Goal: Information Seeking & Learning: Learn about a topic

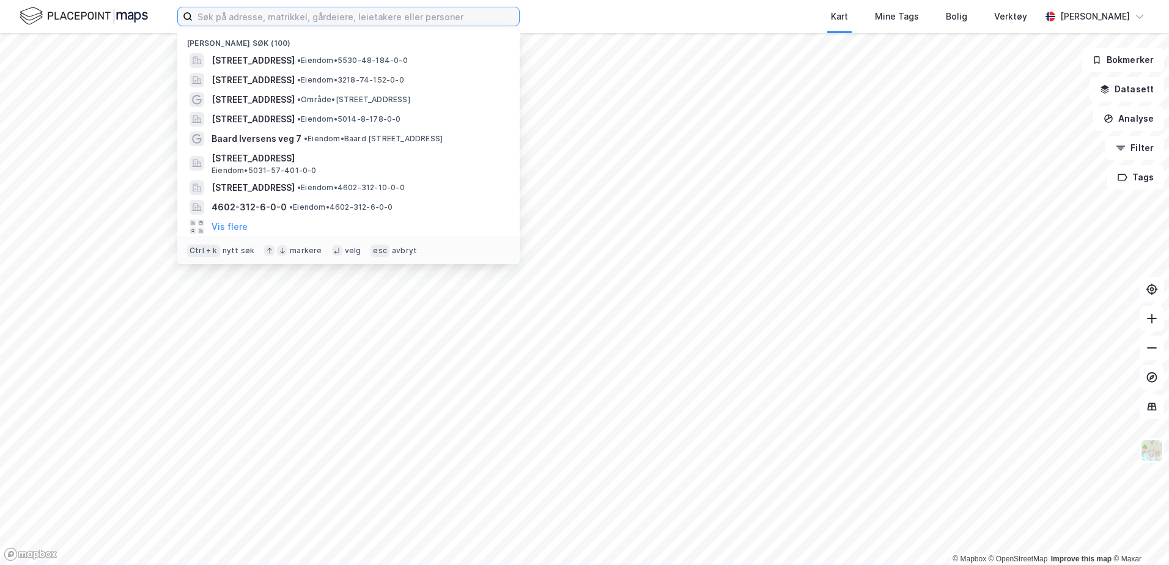
click at [266, 12] on input at bounding box center [356, 16] width 327 height 18
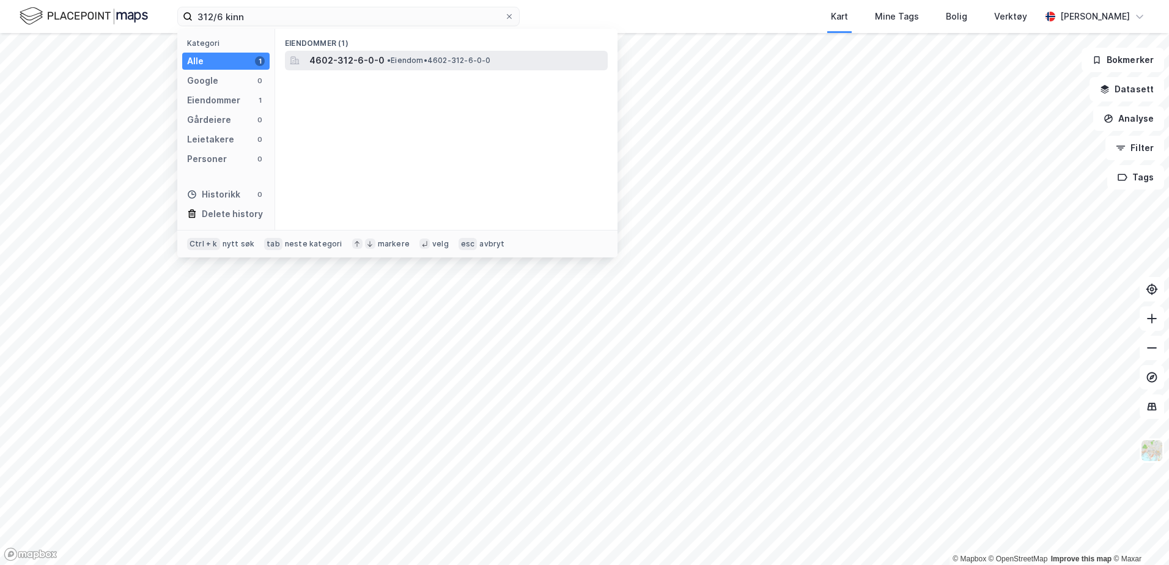
click at [365, 46] on div "Eiendommer (1)" at bounding box center [446, 40] width 342 height 22
click at [357, 57] on span "4602-312-6-0-0" at bounding box center [346, 60] width 75 height 15
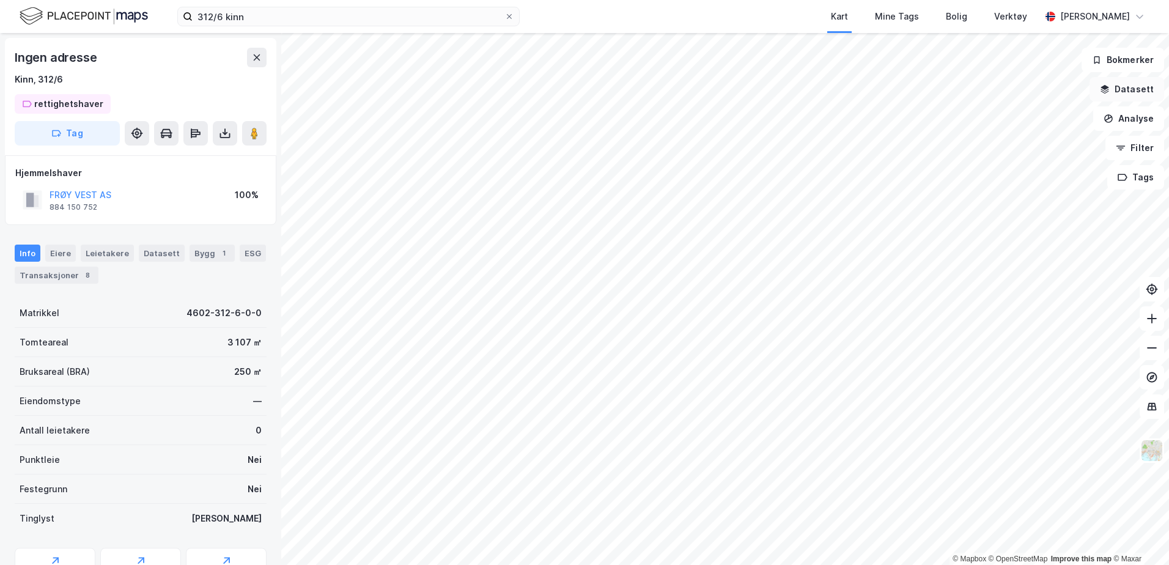
click at [1136, 93] on button "Datasett" at bounding box center [1127, 89] width 75 height 24
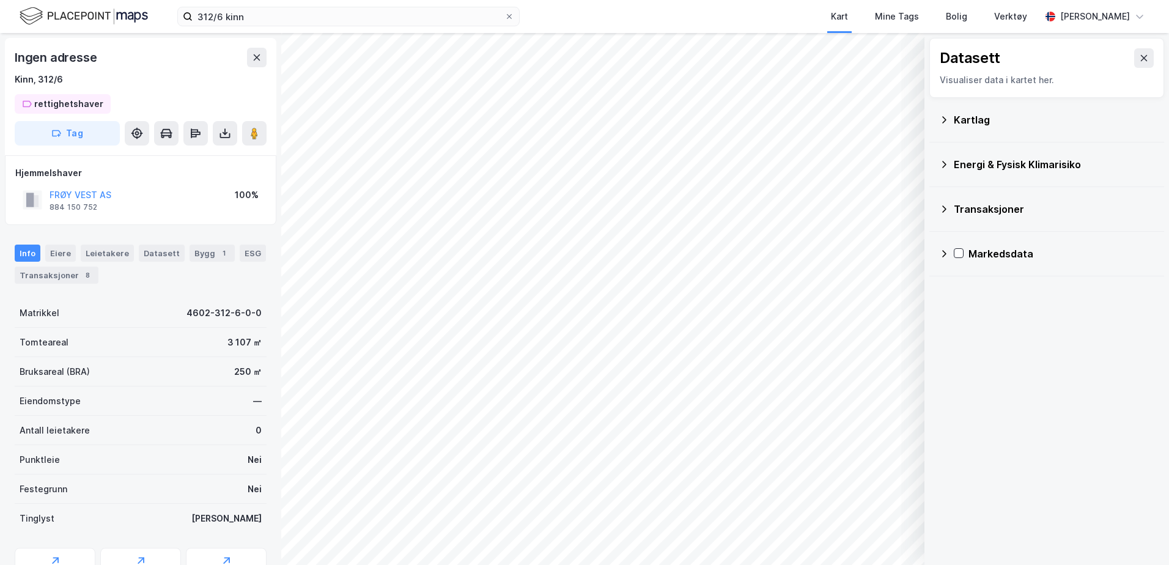
click at [1026, 121] on div "Kartlag" at bounding box center [1054, 120] width 201 height 15
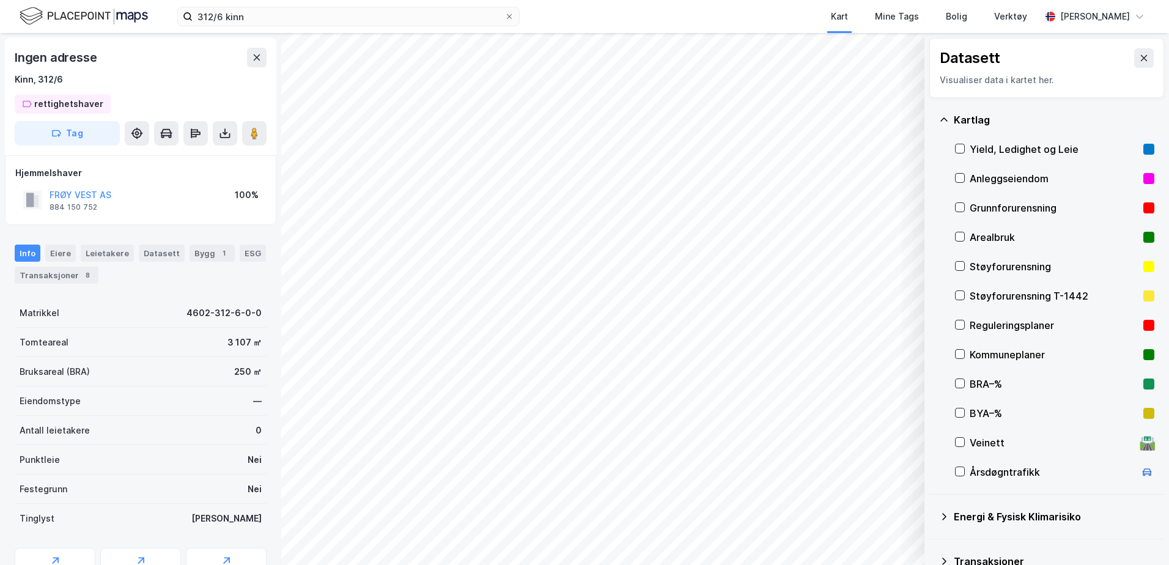
click at [963, 120] on div "Kartlag" at bounding box center [1054, 120] width 201 height 15
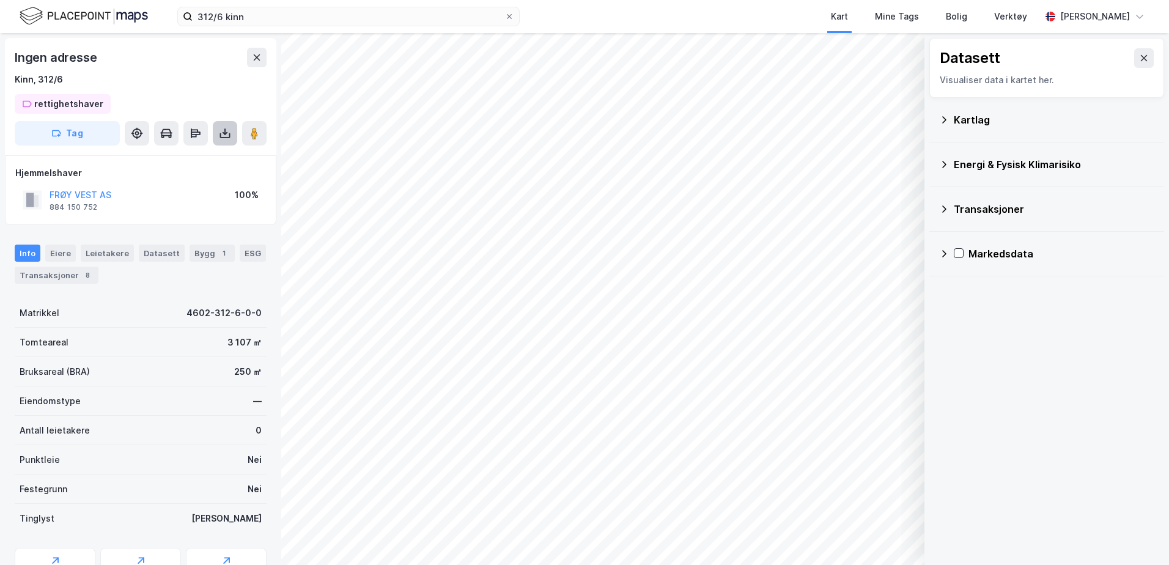
click at [227, 138] on icon at bounding box center [225, 135] width 10 height 5
click at [185, 128] on button at bounding box center [195, 133] width 24 height 24
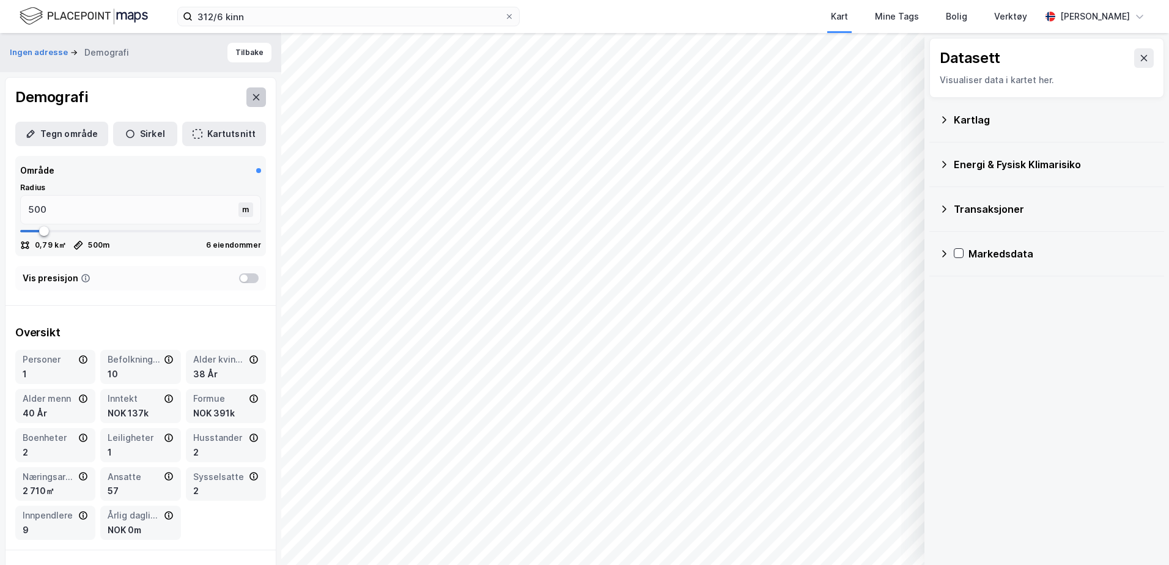
click at [251, 102] on icon at bounding box center [256, 97] width 10 height 10
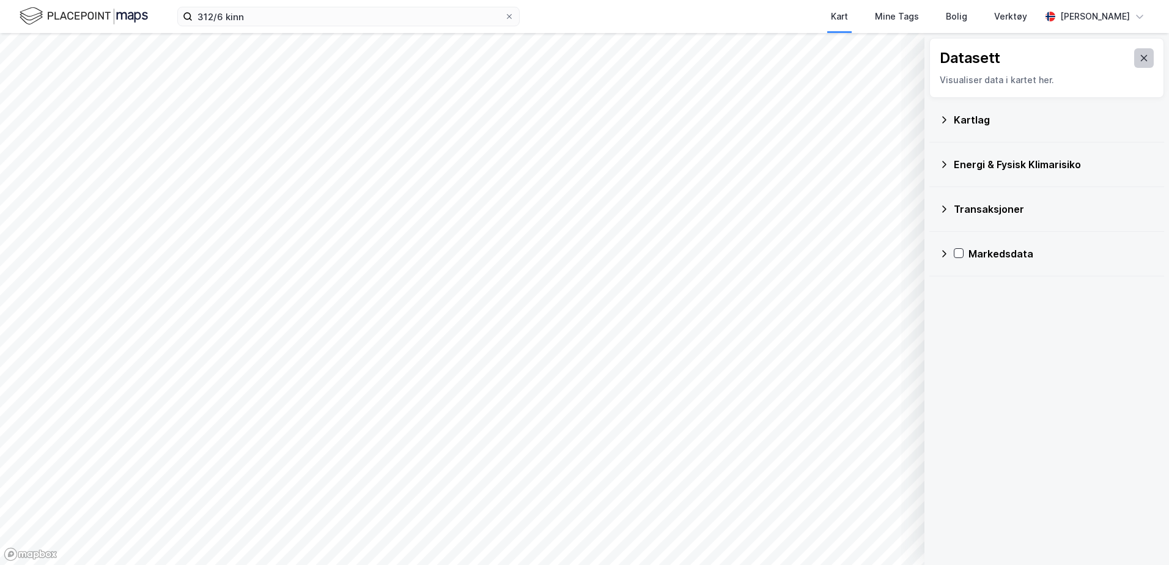
click at [1144, 54] on button at bounding box center [1144, 58] width 20 height 20
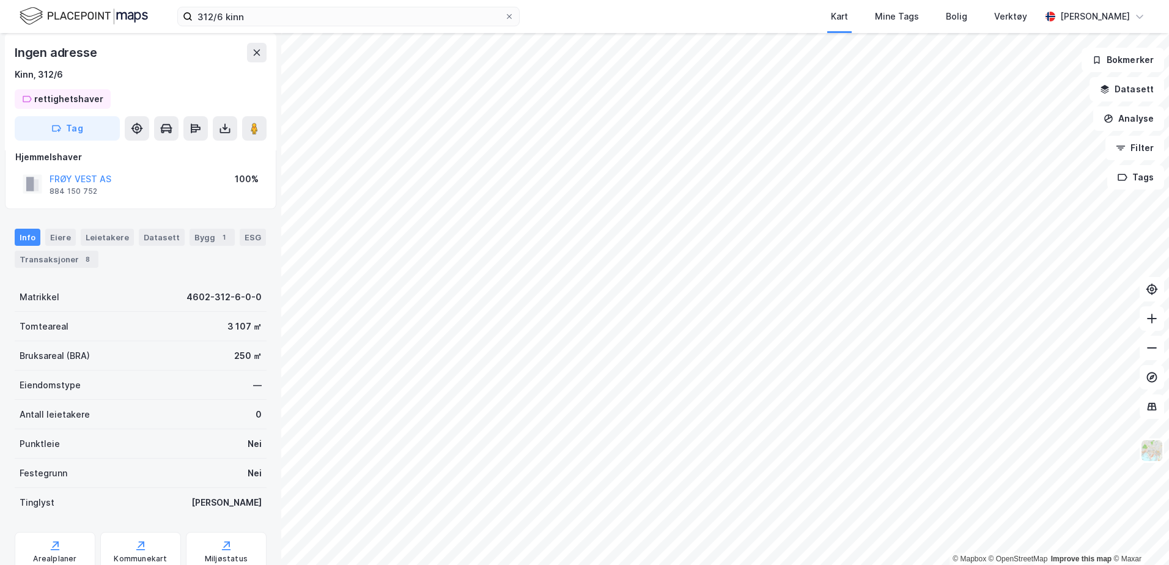
scroll to position [62, 0]
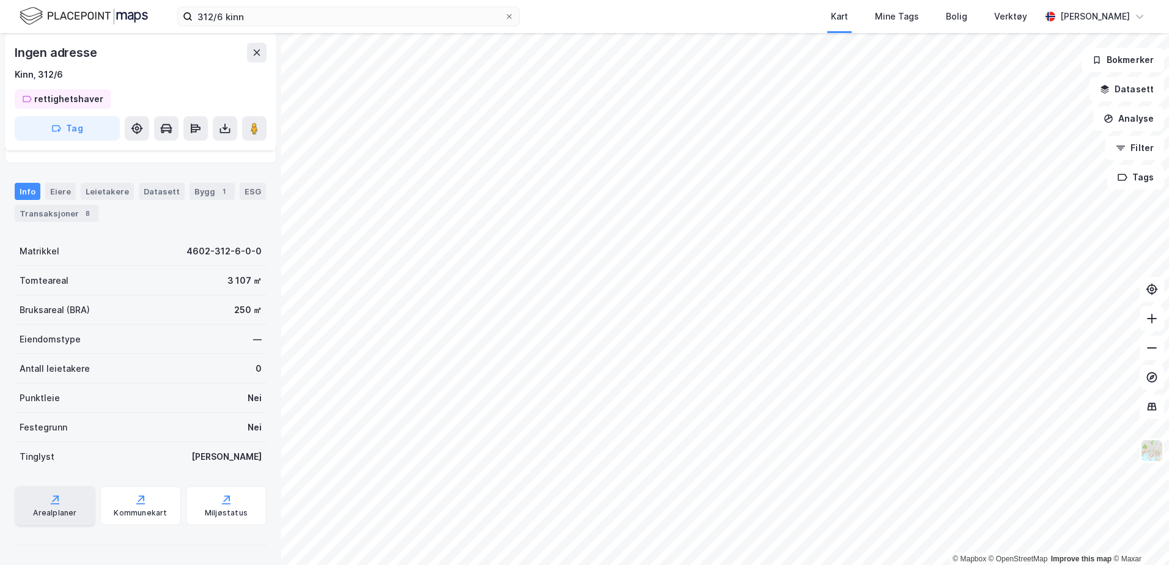
click at [59, 515] on div "Arealplaner" at bounding box center [54, 513] width 43 height 10
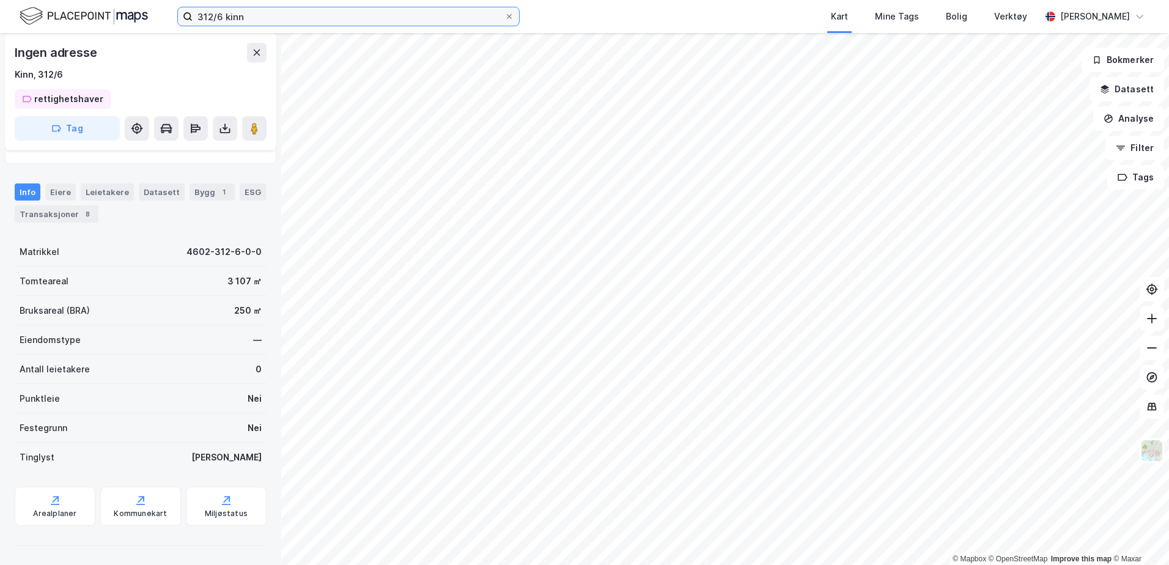
drag, startPoint x: 248, startPoint y: 14, endPoint x: 48, endPoint y: -12, distance: 201.6
click at [48, 0] on html "312/6 kinn Kart Mine Tags Bolig Verktøy [PERSON_NAME] © Mapbox © OpenStreetMap …" at bounding box center [584, 282] width 1169 height 565
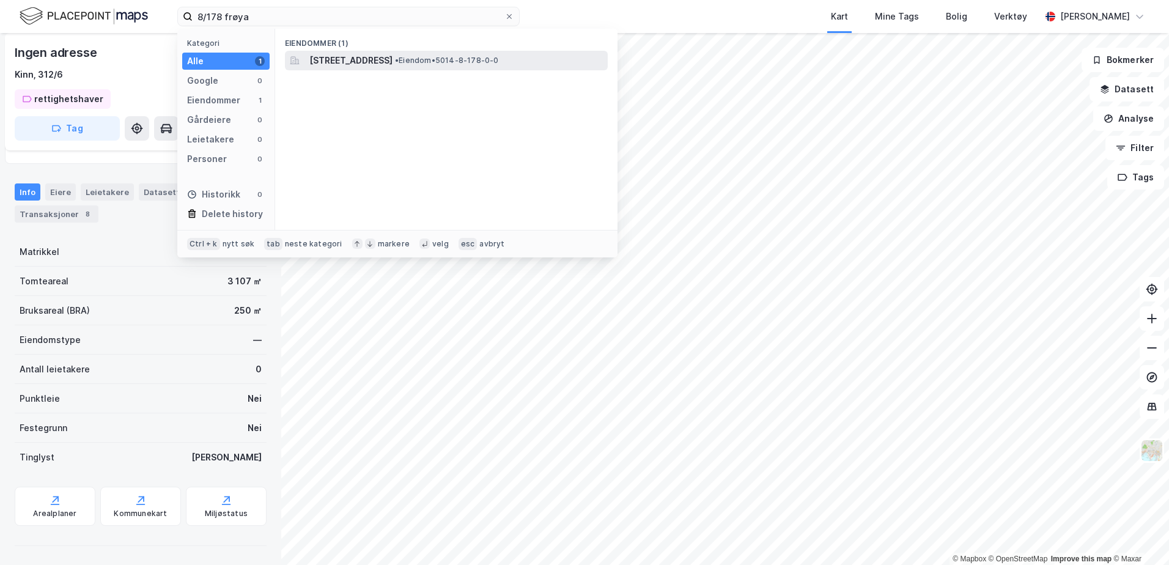
click at [499, 62] on span "• Eiendom • 5014-8-178-0-0" at bounding box center [447, 61] width 104 height 10
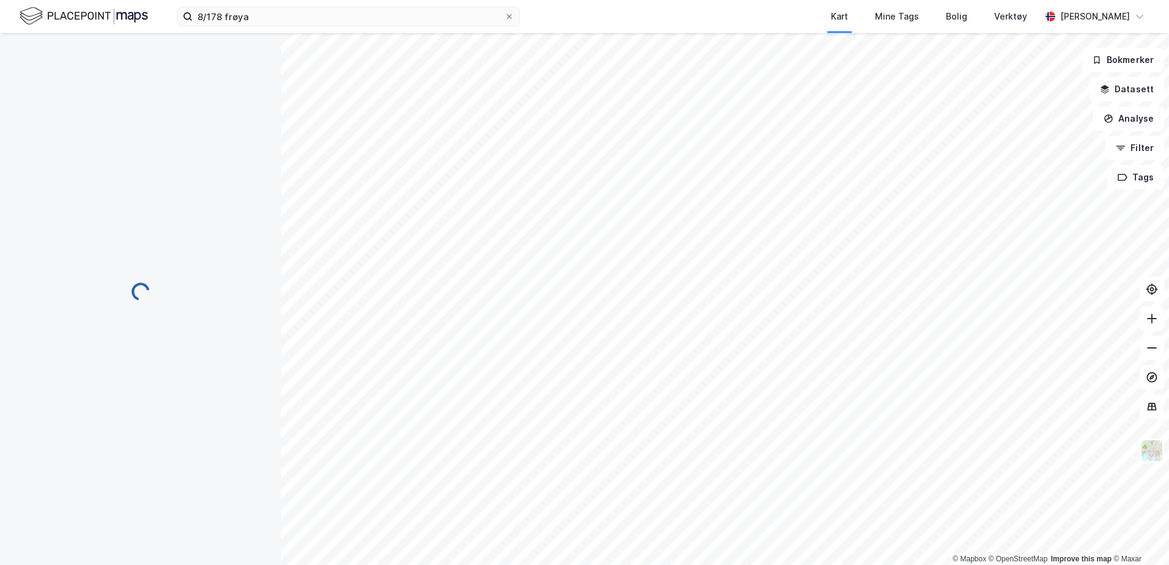
scroll to position [61, 0]
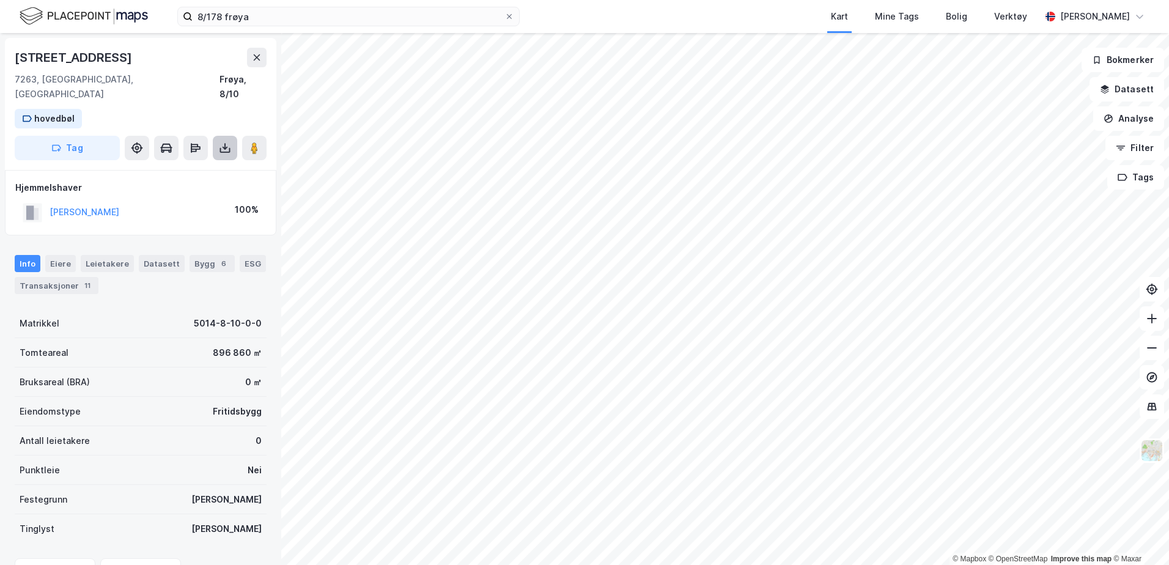
click at [225, 139] on button at bounding box center [225, 148] width 24 height 24
click at [217, 163] on div "Last ned grunnbok" at bounding box center [172, 173] width 130 height 20
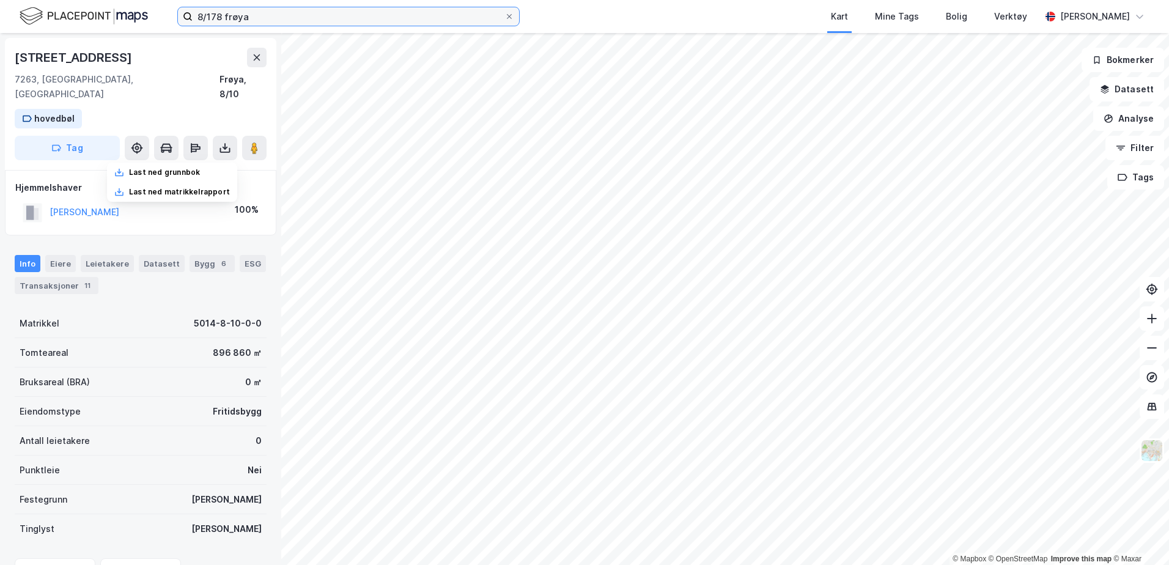
drag, startPoint x: 264, startPoint y: 18, endPoint x: -6, endPoint y: 85, distance: 277.8
click at [0, 85] on html "8/178 frøya Kart Mine Tags Bolig Verktøy [PERSON_NAME] © Mapbox © OpenStreetMap…" at bounding box center [584, 282] width 1169 height 565
type input "48/184 senja"
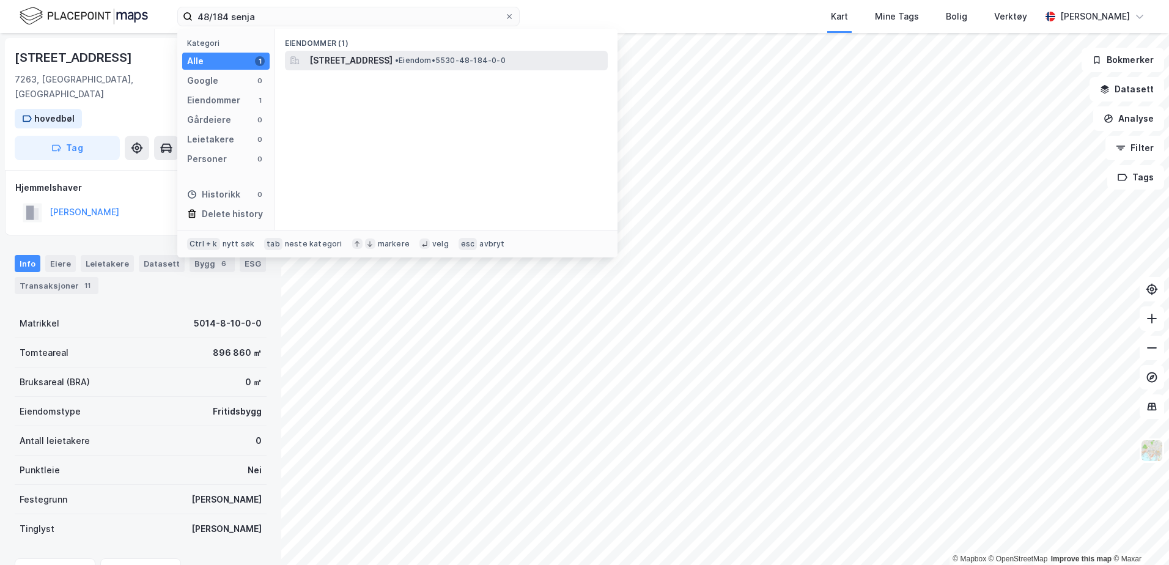
click at [489, 65] on div "[STREET_ADDRESS] • Eiendom • 5530-48-184-0-0" at bounding box center [457, 60] width 296 height 15
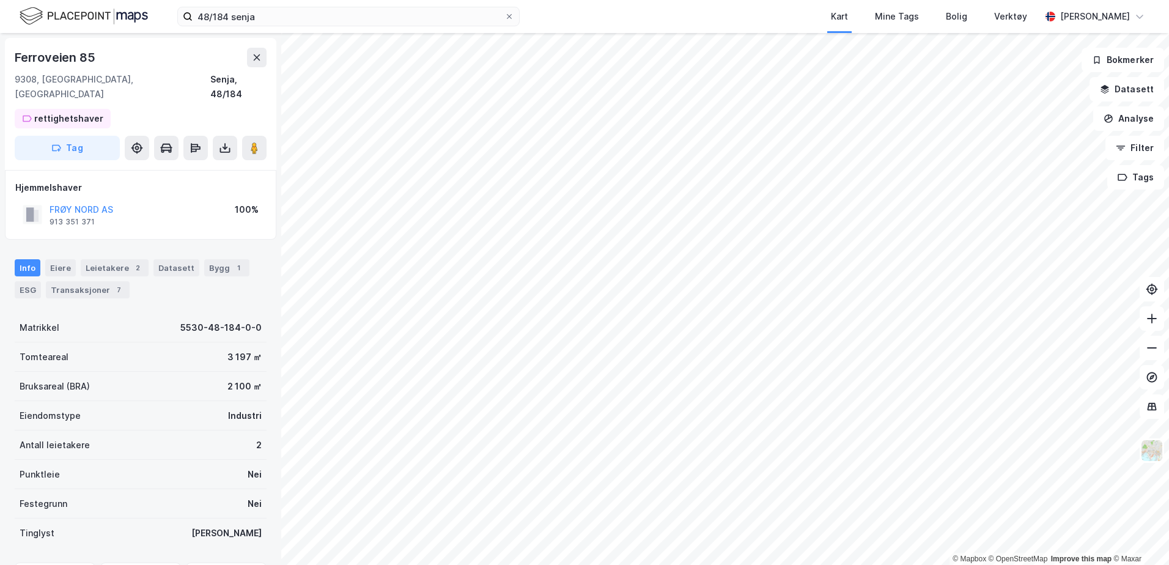
scroll to position [1, 0]
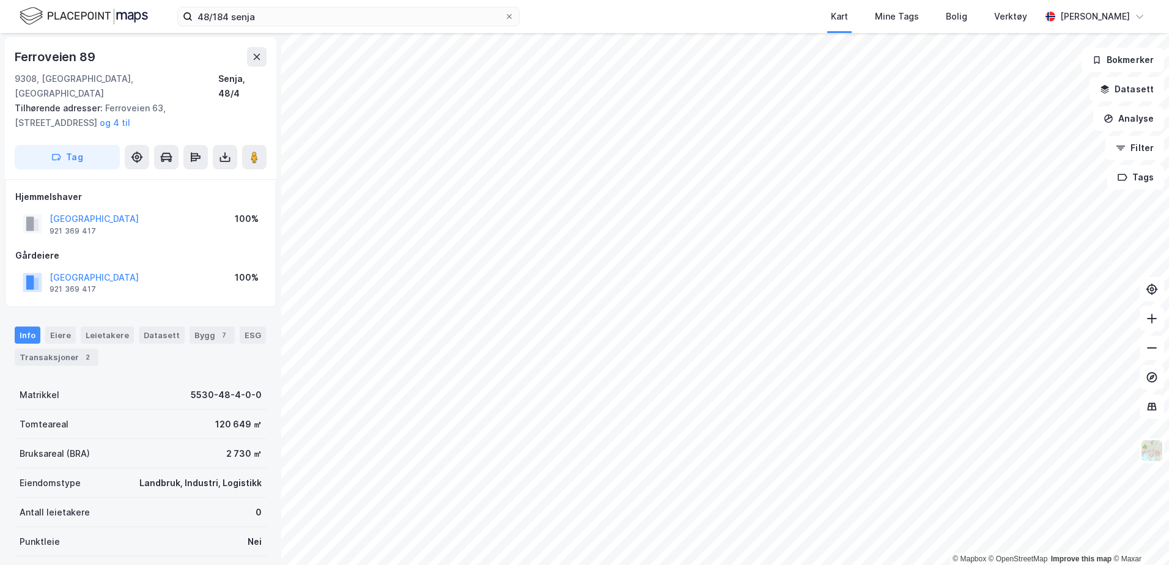
scroll to position [1, 0]
click at [1157, 452] on img at bounding box center [1152, 450] width 23 height 23
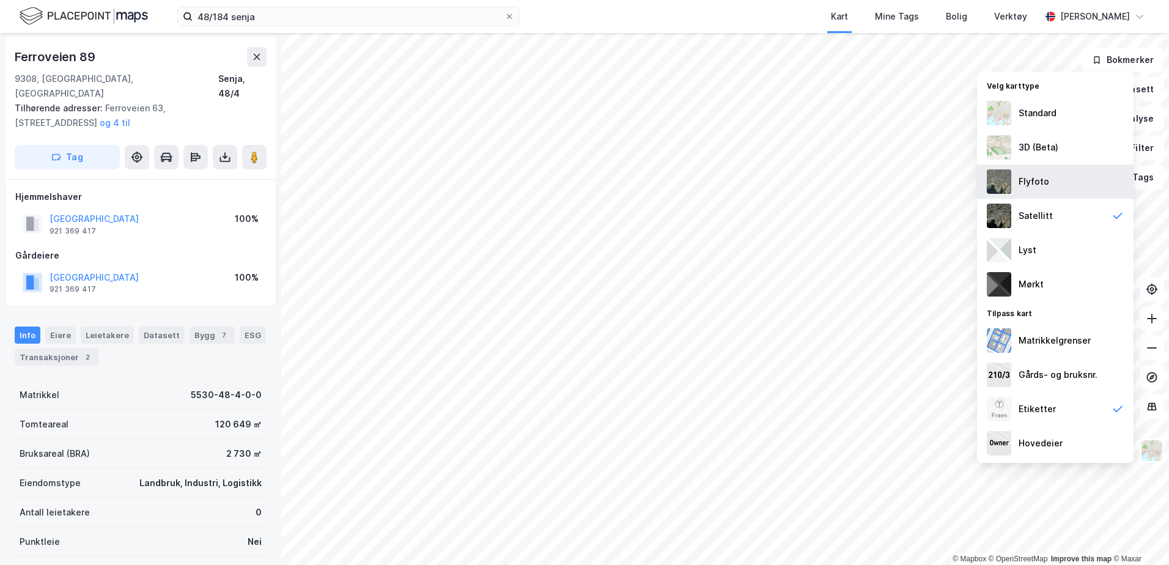
click at [1058, 189] on div "Flyfoto" at bounding box center [1055, 182] width 157 height 34
